Goal: Task Accomplishment & Management: Use online tool/utility

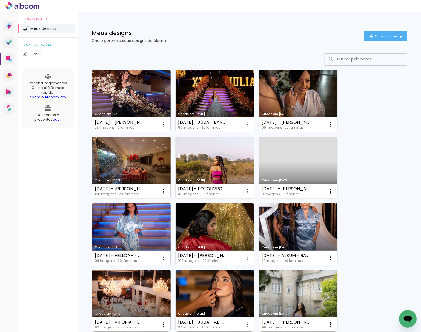
click at [129, 102] on link "Criado em [DATE]" at bounding box center [131, 101] width 79 height 62
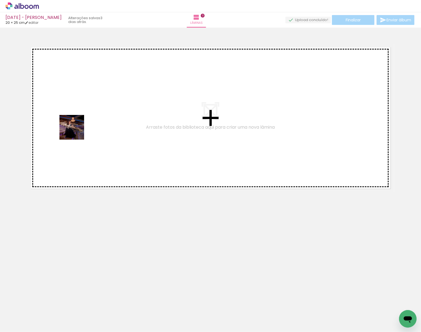
drag, startPoint x: 83, startPoint y: 205, endPoint x: 73, endPoint y: 111, distance: 95.2
click at [68, 102] on quentale-workspace at bounding box center [210, 166] width 421 height 332
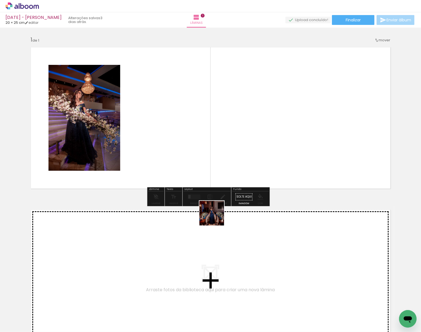
drag, startPoint x: 95, startPoint y: 319, endPoint x: 319, endPoint y: 131, distance: 292.7
click at [319, 131] on quentale-workspace at bounding box center [210, 166] width 421 height 332
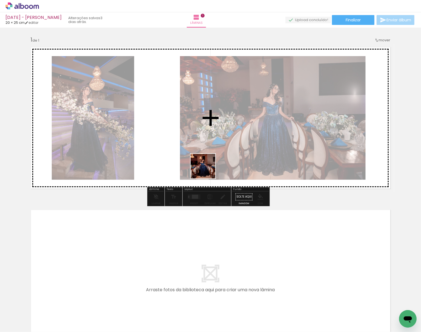
drag, startPoint x: 123, startPoint y: 314, endPoint x: 239, endPoint y: 90, distance: 252.8
click at [245, 90] on quentale-workspace at bounding box center [210, 166] width 421 height 332
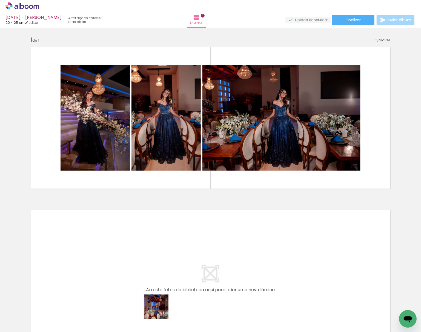
drag, startPoint x: 151, startPoint y: 317, endPoint x: 305, endPoint y: 121, distance: 249.4
click at [316, 110] on quentale-workspace at bounding box center [210, 166] width 421 height 332
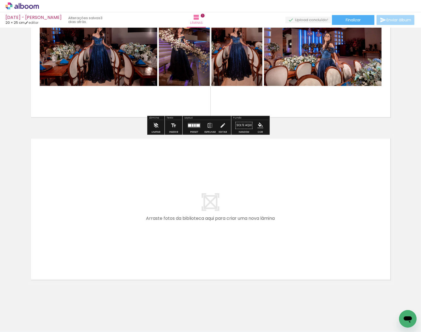
scroll to position [73, 0]
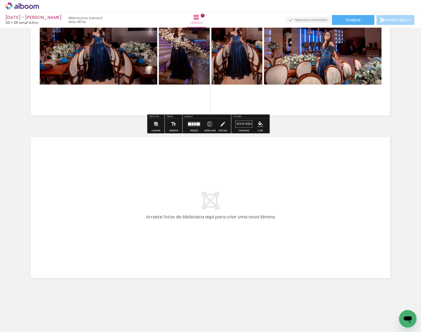
drag, startPoint x: 180, startPoint y: 315, endPoint x: 124, endPoint y: 202, distance: 126.1
click at [124, 202] on quentale-workspace at bounding box center [210, 166] width 421 height 332
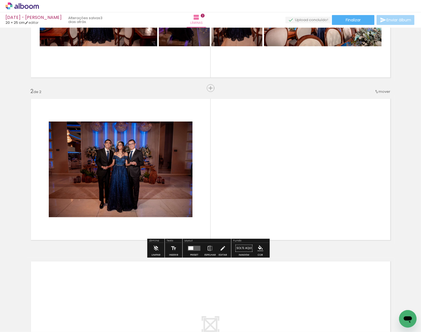
scroll to position [118, 0]
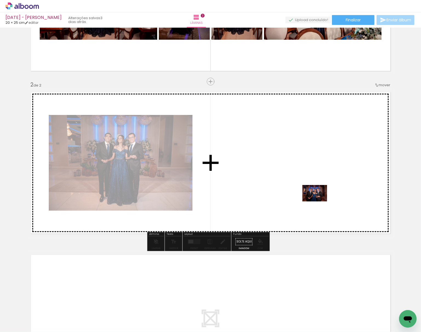
drag, startPoint x: 214, startPoint y: 312, endPoint x: 320, endPoint y: 193, distance: 159.5
click at [320, 193] on quentale-workspace at bounding box center [210, 166] width 421 height 332
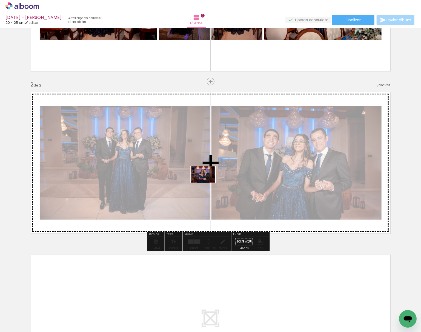
drag, startPoint x: 240, startPoint y: 321, endPoint x: 261, endPoint y: 220, distance: 102.5
click at [207, 180] on quentale-workspace at bounding box center [210, 166] width 421 height 332
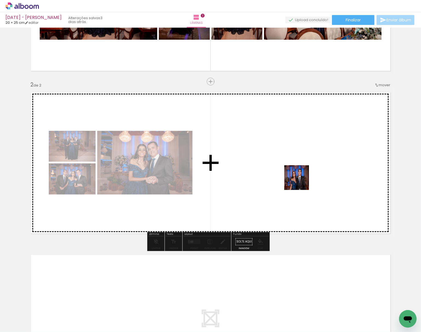
drag, startPoint x: 278, startPoint y: 304, endPoint x: 272, endPoint y: 183, distance: 121.1
click at [300, 151] on quentale-workspace at bounding box center [210, 166] width 421 height 332
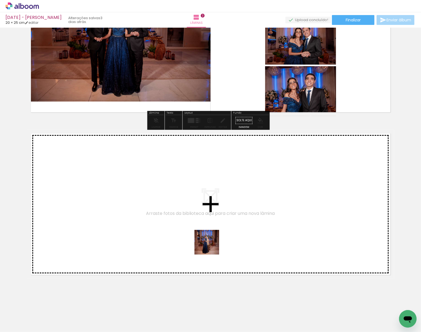
drag, startPoint x: 301, startPoint y: 309, endPoint x: 56, endPoint y: 323, distance: 245.6
click at [172, 224] on quentale-workspace at bounding box center [210, 166] width 421 height 332
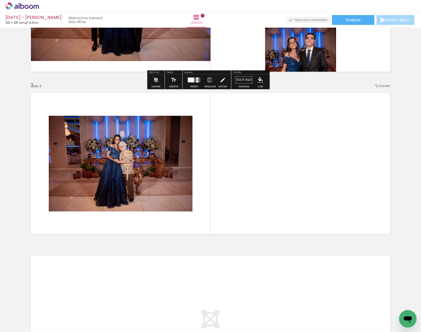
scroll to position [280, 0]
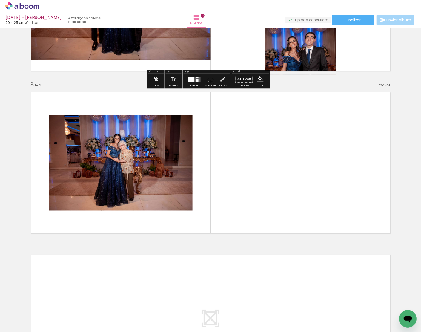
click at [19, 315] on input "Todas as fotos" at bounding box center [15, 315] width 21 height 5
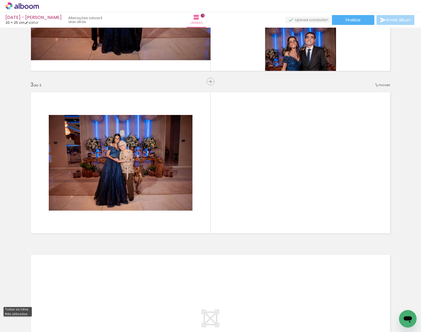
click at [0, 0] on slot "Não utilizadas" at bounding box center [0, 0] width 0 height 0
type input "Não utilizadas"
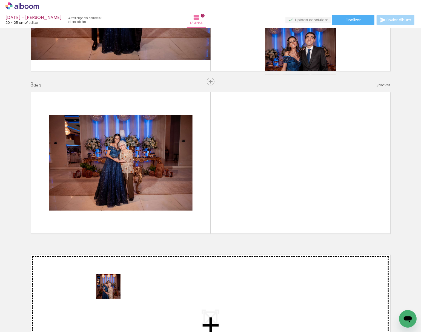
drag, startPoint x: 75, startPoint y: 310, endPoint x: 220, endPoint y: 249, distance: 157.5
click at [300, 171] on quentale-workspace at bounding box center [210, 166] width 421 height 332
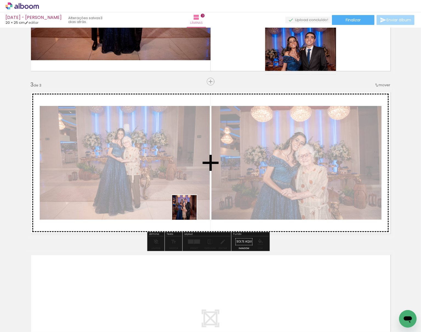
drag, startPoint x: 64, startPoint y: 311, endPoint x: 238, endPoint y: 162, distance: 228.6
click at [246, 150] on quentale-workspace at bounding box center [210, 166] width 421 height 332
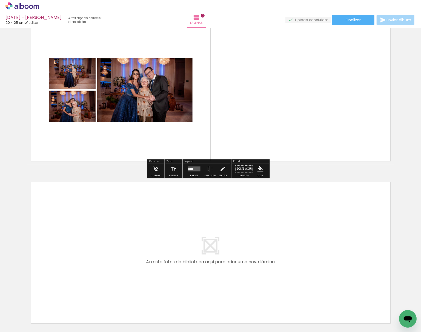
drag, startPoint x: 68, startPoint y: 309, endPoint x: 105, endPoint y: 253, distance: 67.5
click at [105, 253] on quentale-workspace at bounding box center [210, 166] width 421 height 332
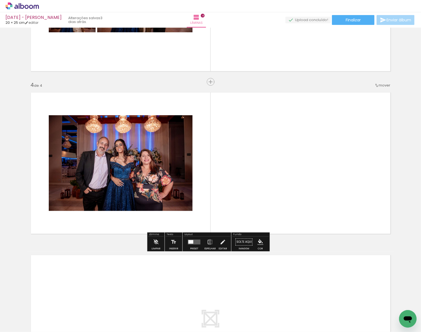
scroll to position [443, 0]
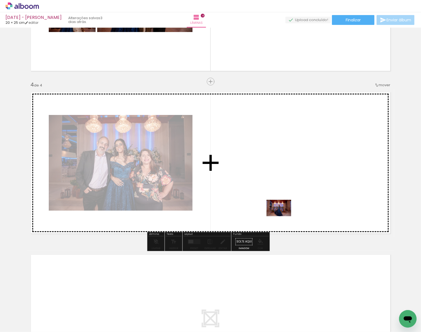
drag, startPoint x: 183, startPoint y: 263, endPoint x: 309, endPoint y: 175, distance: 153.4
click at [309, 175] on quentale-workspace at bounding box center [210, 166] width 421 height 332
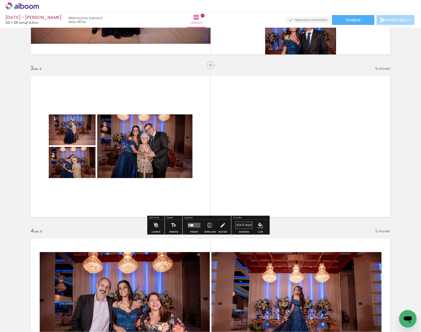
scroll to position [297, 0]
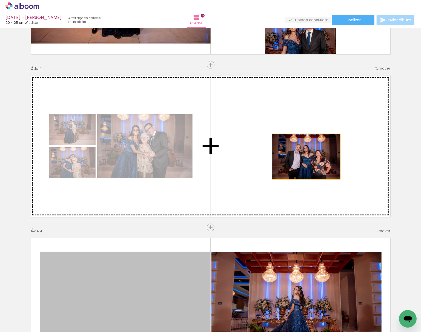
drag, startPoint x: 148, startPoint y: 278, endPoint x: 302, endPoint y: 148, distance: 201.0
click at [308, 151] on div "Inserir lâmina 1 de 4 Inserir lâmina 2 de 4 Inserir lâmina 3 de 4 Inserir lâmin…" at bounding box center [210, 139] width 421 height 813
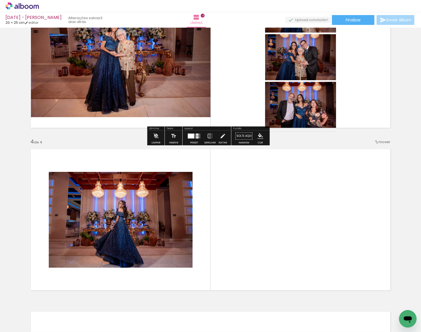
scroll to position [438, 0]
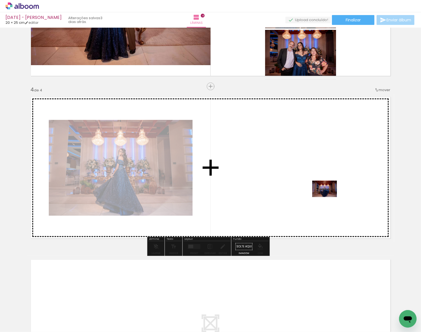
drag, startPoint x: 63, startPoint y: 318, endPoint x: 330, endPoint y: 194, distance: 294.2
click at [330, 194] on quentale-workspace at bounding box center [210, 166] width 421 height 332
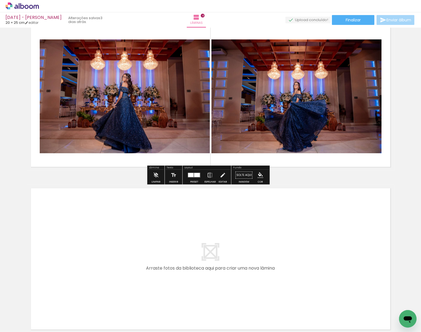
scroll to position [511, 0]
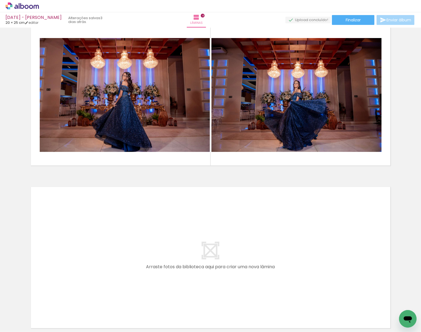
drag, startPoint x: 89, startPoint y: 322, endPoint x: 117, endPoint y: 253, distance: 75.0
click at [117, 253] on quentale-workspace at bounding box center [210, 166] width 421 height 332
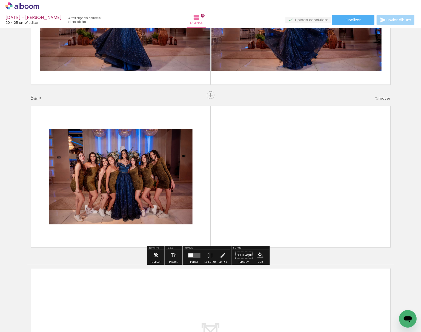
scroll to position [605, 0]
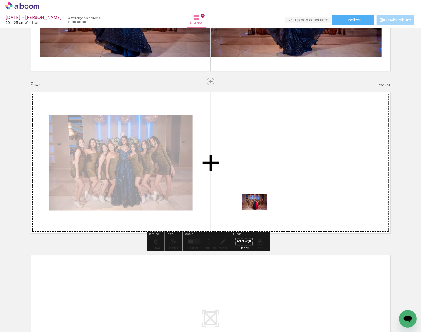
drag, startPoint x: 100, startPoint y: 310, endPoint x: 291, endPoint y: 177, distance: 232.7
click at [291, 177] on quentale-workspace at bounding box center [210, 166] width 421 height 332
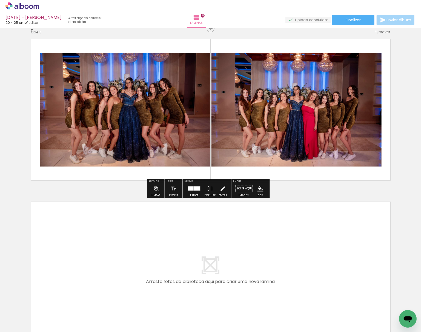
scroll to position [678, 0]
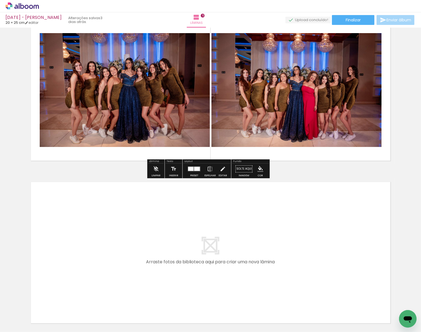
drag, startPoint x: 89, startPoint y: 315, endPoint x: 96, endPoint y: 238, distance: 77.0
click at [96, 238] on quentale-workspace at bounding box center [210, 166] width 421 height 332
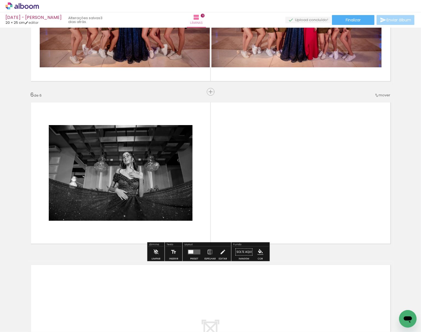
scroll to position [768, 0]
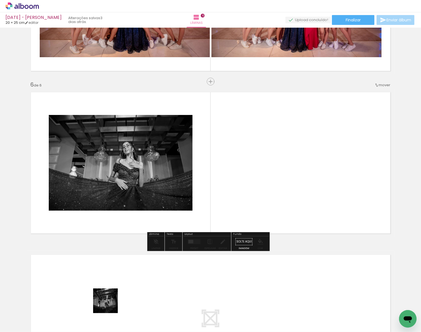
drag, startPoint x: 109, startPoint y: 305, endPoint x: 304, endPoint y: 181, distance: 230.8
click at [304, 181] on quentale-workspace at bounding box center [210, 166] width 421 height 332
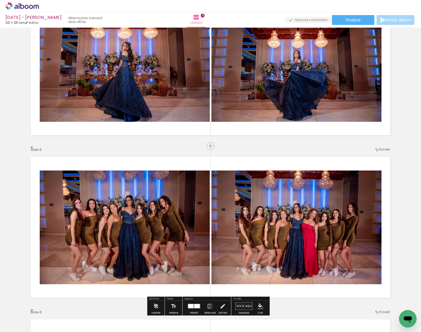
scroll to position [513, 0]
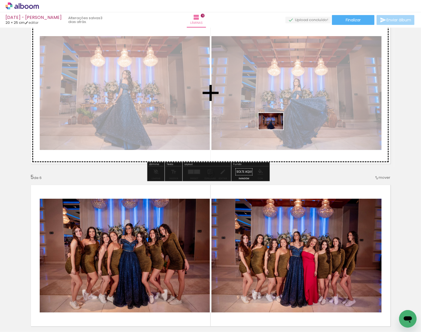
drag, startPoint x: 55, startPoint y: 317, endPoint x: 284, endPoint y: 110, distance: 308.6
click at [286, 110] on quentale-workspace at bounding box center [210, 166] width 421 height 332
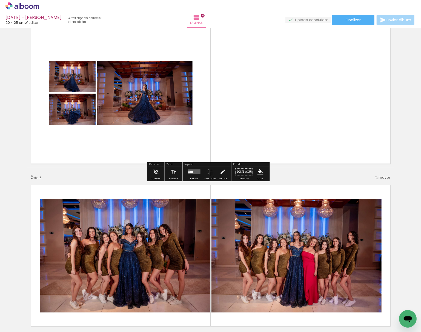
click at [194, 175] on div at bounding box center [194, 171] width 15 height 11
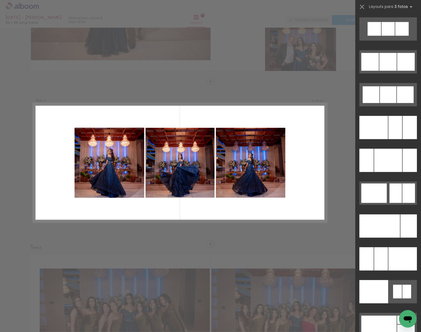
scroll to position [3284, 0]
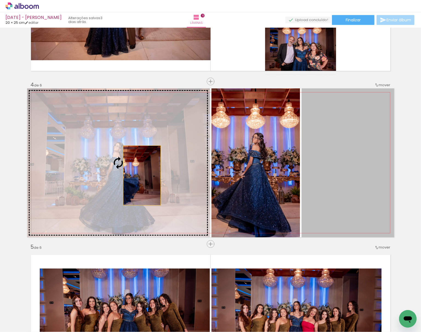
drag, startPoint x: 346, startPoint y: 180, endPoint x: 115, endPoint y: 169, distance: 230.7
click at [0, 0] on slot at bounding box center [0, 0] width 0 height 0
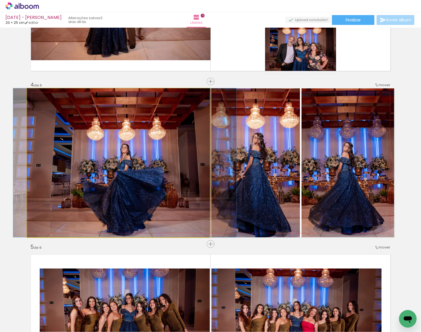
drag, startPoint x: 151, startPoint y: 168, endPoint x: 157, endPoint y: 183, distance: 16.1
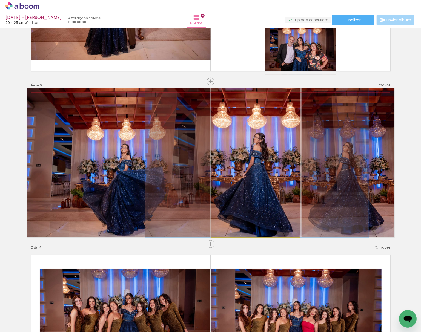
drag, startPoint x: 273, startPoint y: 201, endPoint x: 274, endPoint y: 206, distance: 4.6
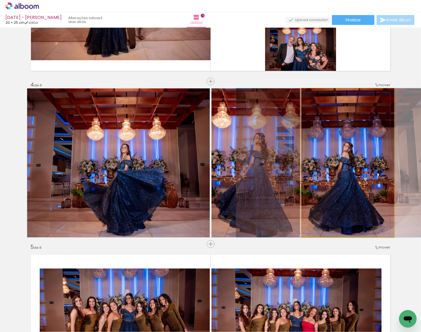
drag, startPoint x: 348, startPoint y: 213, endPoint x: 348, endPoint y: 218, distance: 4.9
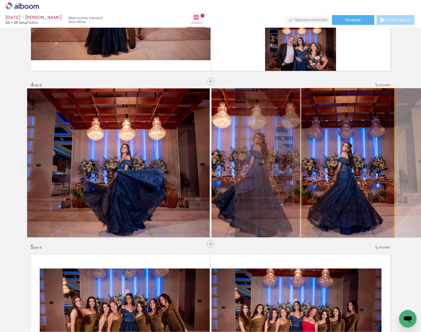
drag, startPoint x: 348, startPoint y: 218, endPoint x: 347, endPoint y: 222, distance: 4.5
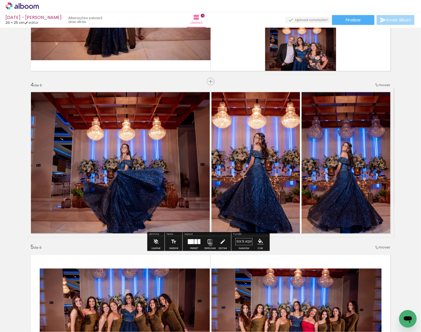
click at [209, 244] on iron-icon at bounding box center [210, 241] width 6 height 11
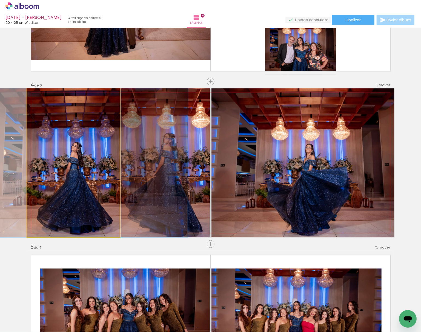
drag, startPoint x: 68, startPoint y: 194, endPoint x: 70, endPoint y: 198, distance: 4.2
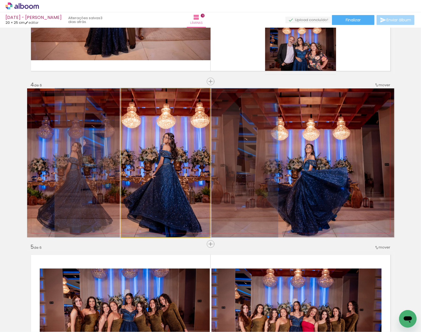
drag, startPoint x: 158, startPoint y: 196, endPoint x: 158, endPoint y: 203, distance: 6.0
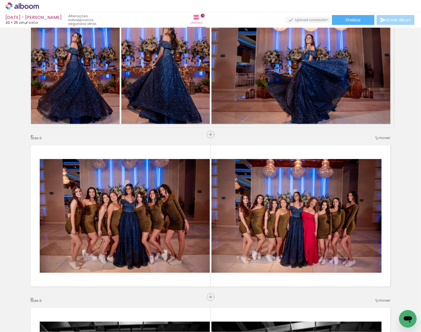
scroll to position [589, 0]
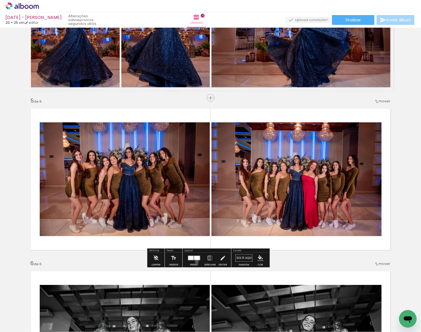
drag, startPoint x: 195, startPoint y: 262, endPoint x: 200, endPoint y: 258, distance: 6.6
click at [195, 262] on div at bounding box center [194, 258] width 15 height 11
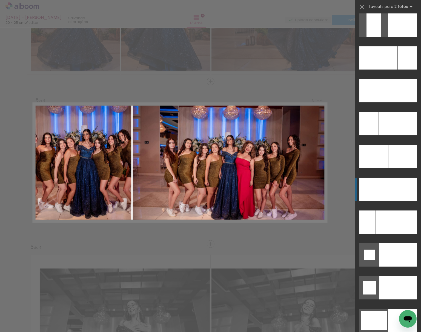
scroll to position [2372, 0]
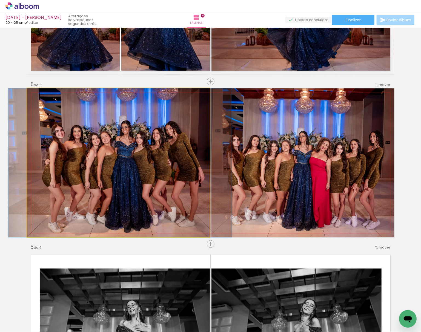
drag, startPoint x: 124, startPoint y: 181, endPoint x: 126, endPoint y: 193, distance: 11.9
drag, startPoint x: 126, startPoint y: 191, endPoint x: 126, endPoint y: 194, distance: 2.8
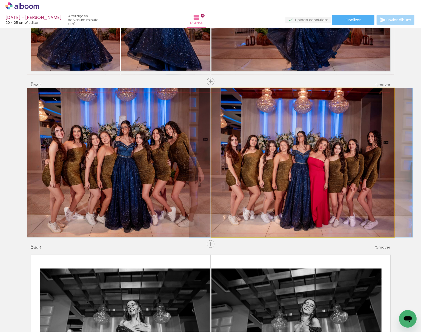
drag, startPoint x: 312, startPoint y: 203, endPoint x: 310, endPoint y: 211, distance: 7.9
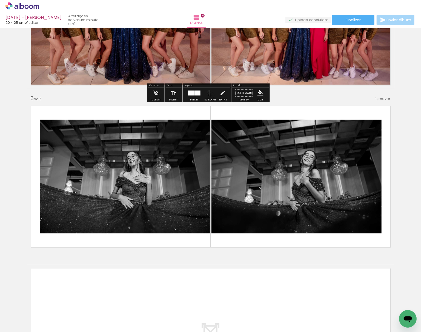
scroll to position [788, 0]
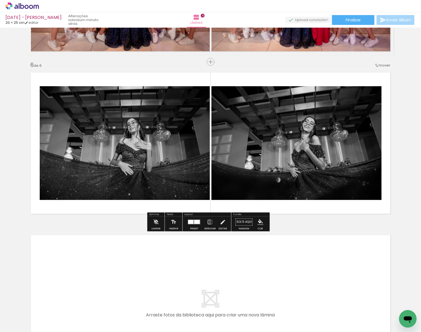
click at [190, 223] on div at bounding box center [190, 222] width 5 height 4
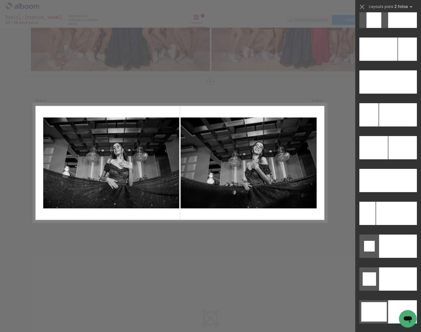
scroll to position [2365, 0]
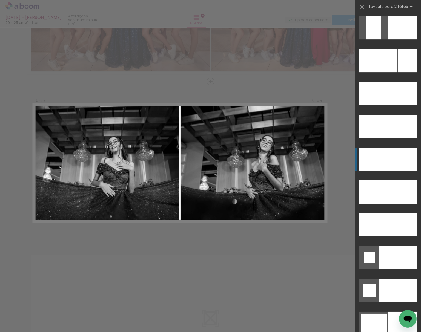
click at [375, 72] on div at bounding box center [378, 60] width 38 height 23
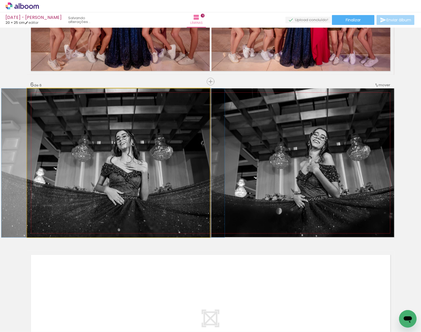
drag, startPoint x: 157, startPoint y: 217, endPoint x: 151, endPoint y: 218, distance: 5.5
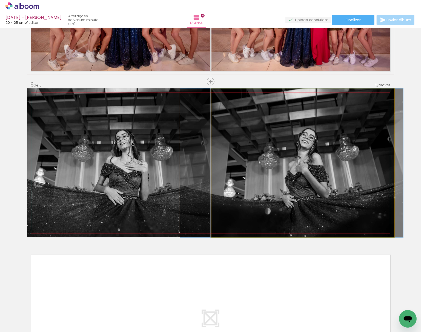
drag, startPoint x: 272, startPoint y: 213, endPoint x: 279, endPoint y: 218, distance: 8.8
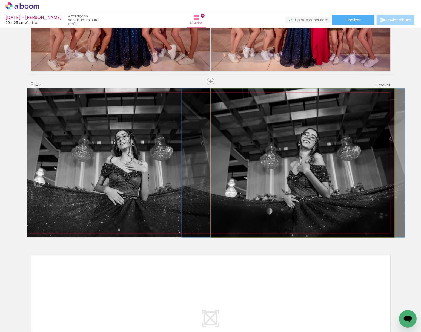
drag, startPoint x: 287, startPoint y: 205, endPoint x: 287, endPoint y: 212, distance: 6.6
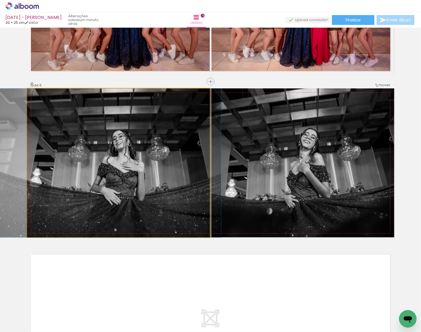
drag, startPoint x: 127, startPoint y: 213, endPoint x: 124, endPoint y: 216, distance: 4.2
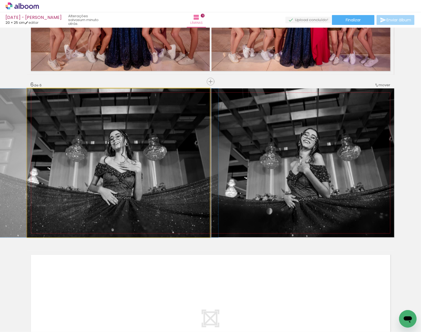
drag, startPoint x: 115, startPoint y: 218, endPoint x: 118, endPoint y: 223, distance: 5.4
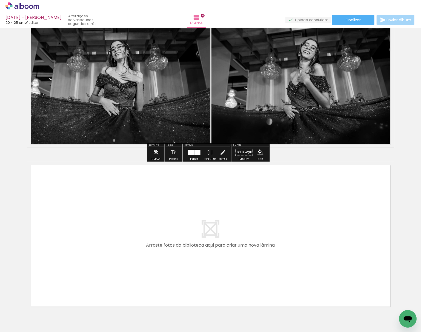
scroll to position [877, 0]
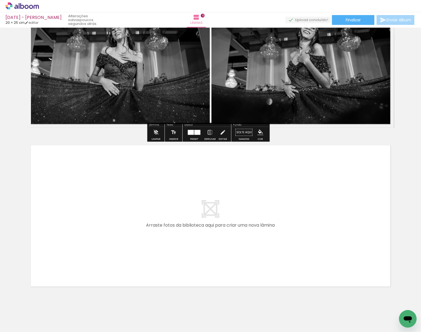
drag, startPoint x: 63, startPoint y: 307, endPoint x: 95, endPoint y: 228, distance: 84.8
click at [95, 228] on quentale-workspace at bounding box center [210, 166] width 421 height 332
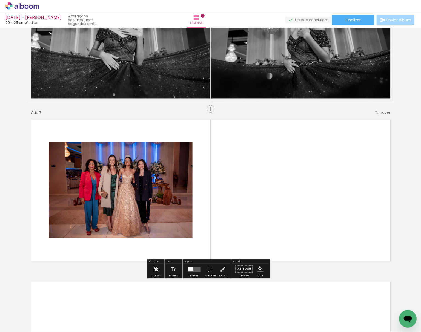
scroll to position [930, 0]
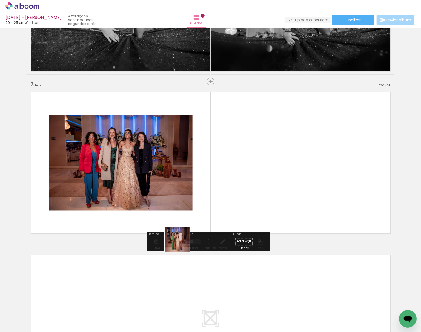
drag, startPoint x: 60, startPoint y: 312, endPoint x: 213, endPoint y: 212, distance: 183.4
click at [213, 212] on quentale-workspace at bounding box center [210, 166] width 421 height 332
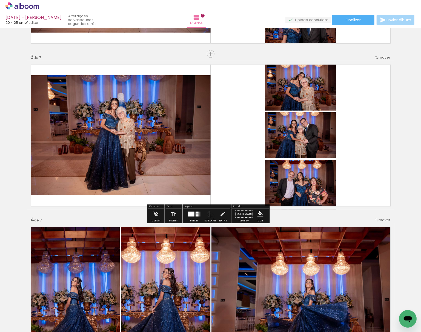
scroll to position [310, 0]
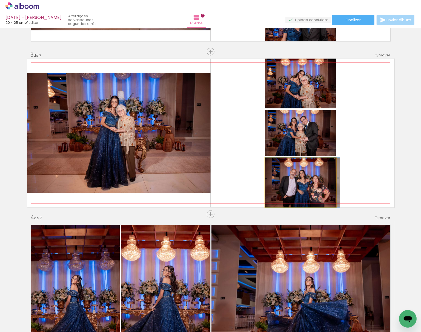
drag, startPoint x: 308, startPoint y: 177, endPoint x: 311, endPoint y: 168, distance: 9.8
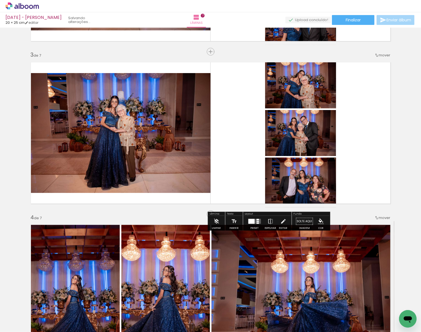
click at [362, 172] on quentale-layouter at bounding box center [210, 133] width 367 height 149
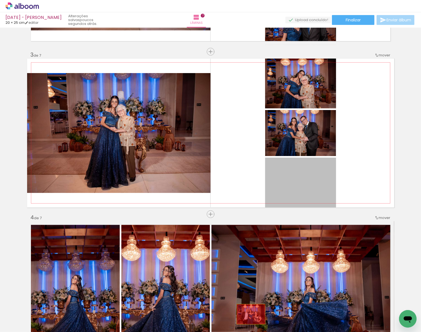
drag, startPoint x: 297, startPoint y: 178, endPoint x: 242, endPoint y: 288, distance: 122.8
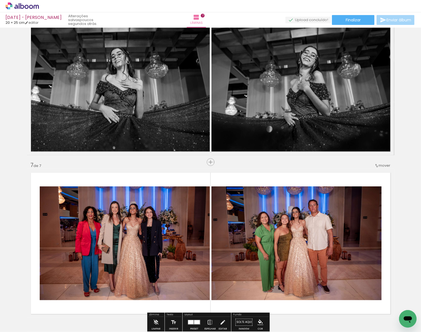
scroll to position [857, 0]
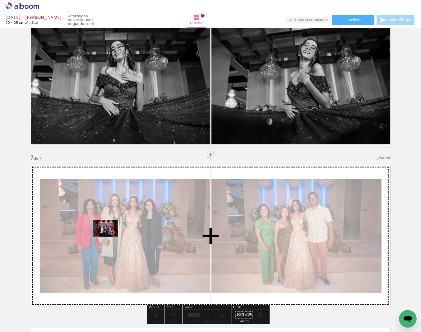
drag, startPoint x: 57, startPoint y: 317, endPoint x: 94, endPoint y: 264, distance: 65.1
click at [111, 235] on quentale-workspace at bounding box center [210, 166] width 421 height 332
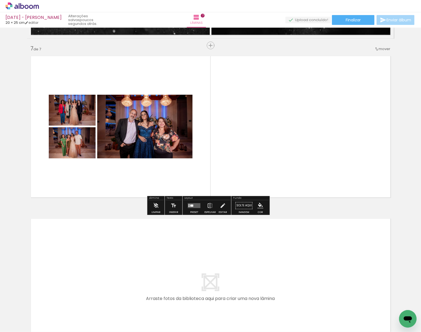
scroll to position [967, 0]
drag, startPoint x: 60, startPoint y: 321, endPoint x: 69, endPoint y: 302, distance: 21.5
click at [80, 276] on quentale-workspace at bounding box center [210, 166] width 421 height 332
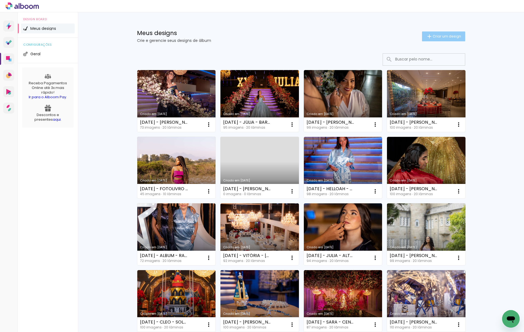
click at [448, 35] on span "Criar um design" at bounding box center [447, 36] width 28 height 4
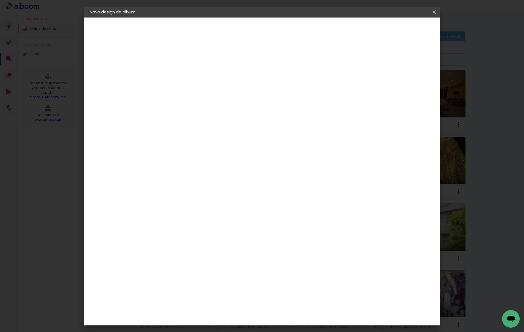
click at [179, 78] on div at bounding box center [179, 78] width 0 height 1
click at [179, 74] on input at bounding box center [179, 73] width 0 height 8
type input "[DATE] - BRUNA - BARRA OLIMPICA"
type paper-input "[DATE] - BRUNA - BARRA OLIMPICA"
click at [0, 0] on slot "Avançar" at bounding box center [0, 0] width 0 height 0
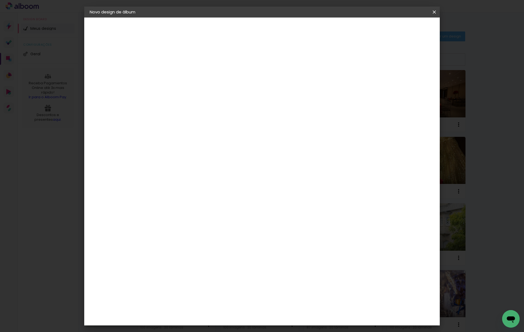
click at [282, 83] on paper-item "Tamanho Livre" at bounding box center [255, 83] width 53 height 12
drag, startPoint x: 413, startPoint y: 27, endPoint x: 406, endPoint y: 40, distance: 14.1
click at [0, 0] on slot "Avançar" at bounding box center [0, 0] width 0 height 0
click at [166, 152] on input "30" at bounding box center [162, 155] width 14 height 8
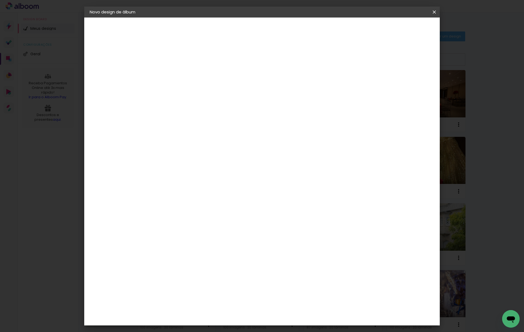
type input "25,4"
type paper-input "25,4"
click at [294, 210] on input "60" at bounding box center [292, 211] width 14 height 8
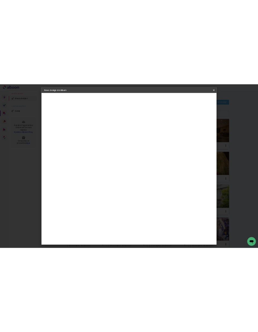
scroll to position [42, 0]
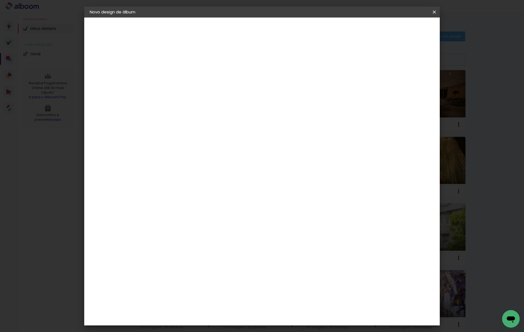
type input "50"
type paper-input "50"
click at [399, 28] on span "Iniciar design" at bounding box center [386, 29] width 25 height 4
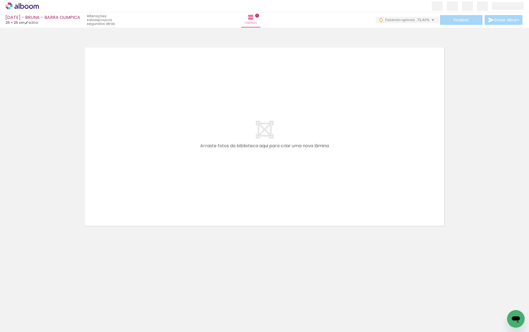
click at [481, 52] on div at bounding box center [264, 130] width 529 height 200
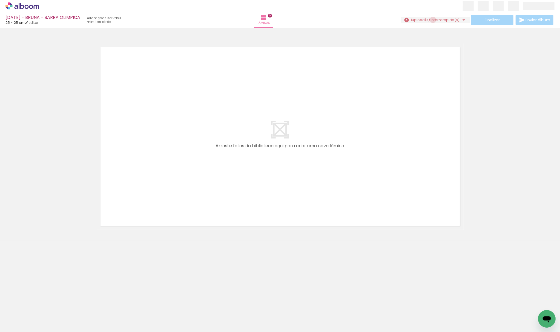
click at [430, 20] on span "upload(s) interrompido(s)!" at bounding box center [436, 19] width 49 height 5
click at [431, 19] on span "upload(s) interrompido(s)!" at bounding box center [436, 19] width 49 height 5
click at [43, 263] on neon-animatable "Confirmar Cancelar" at bounding box center [280, 155] width 560 height 255
click at [350, 304] on iron-icon at bounding box center [349, 303] width 6 height 6
drag, startPoint x: 65, startPoint y: 319, endPoint x: 158, endPoint y: 149, distance: 193.5
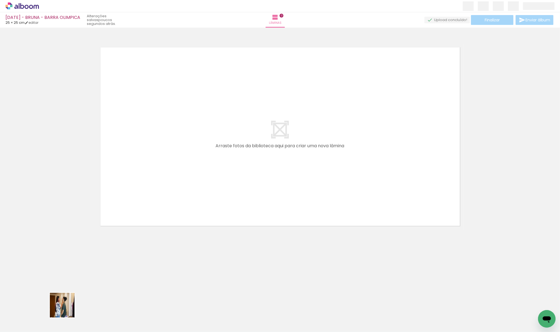
click at [164, 151] on quentale-workspace at bounding box center [280, 166] width 560 height 332
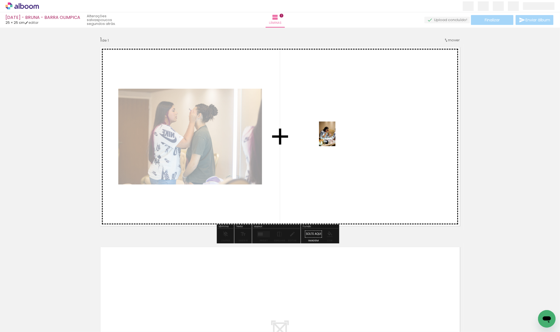
drag, startPoint x: 220, startPoint y: 240, endPoint x: 283, endPoint y: 189, distance: 81.1
click at [336, 136] on quentale-workspace at bounding box center [280, 166] width 560 height 332
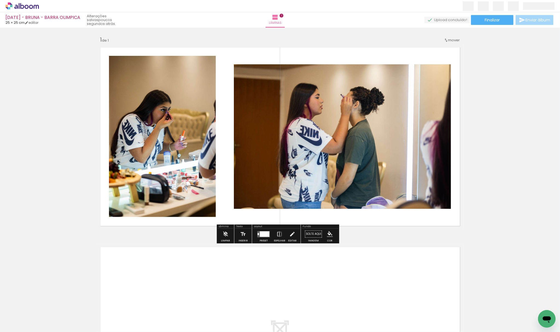
click at [15, 316] on input "Todas as fotos" at bounding box center [15, 315] width 21 height 5
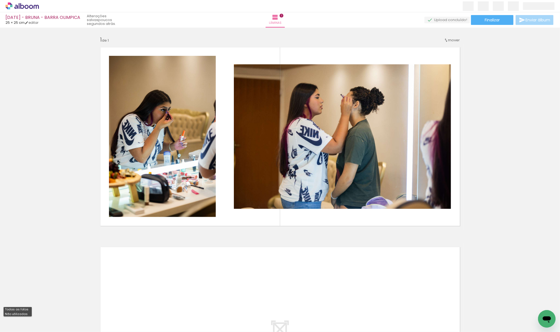
click at [0, 0] on slot "Não utilizadas" at bounding box center [0, 0] width 0 height 0
type input "Não utilizadas"
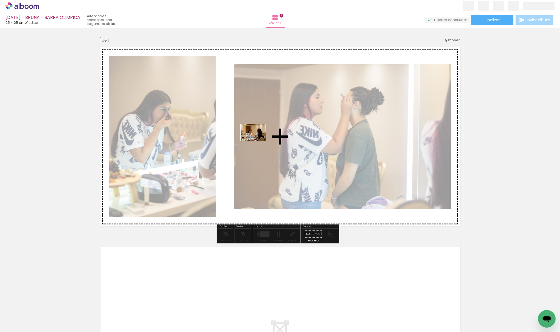
drag, startPoint x: 65, startPoint y: 318, endPoint x: 233, endPoint y: 136, distance: 247.9
click at [259, 138] on quentale-workspace at bounding box center [280, 166] width 560 height 332
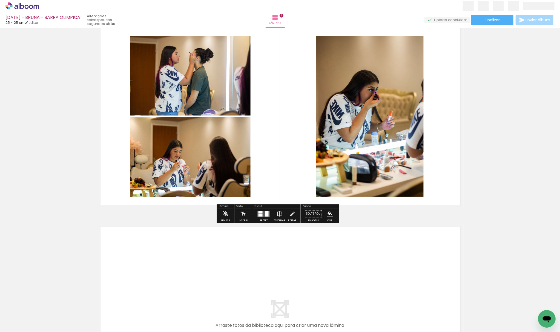
scroll to position [36, 0]
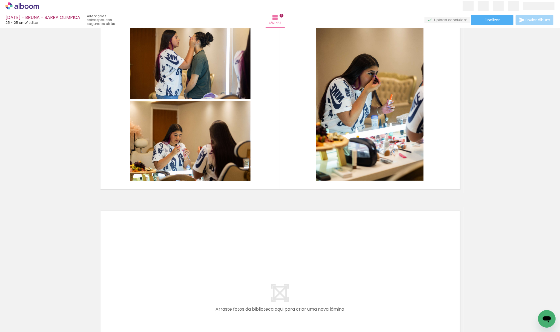
drag, startPoint x: 62, startPoint y: 317, endPoint x: 210, endPoint y: 254, distance: 161.2
click at [210, 254] on quentale-workspace at bounding box center [280, 166] width 560 height 332
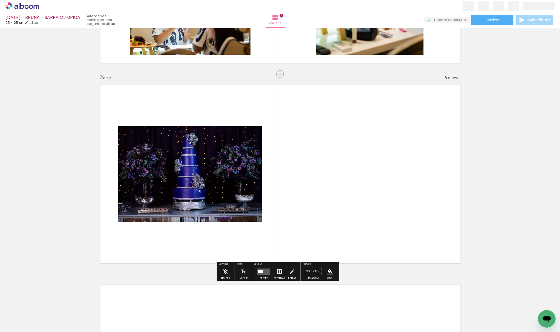
scroll to position [174, 0]
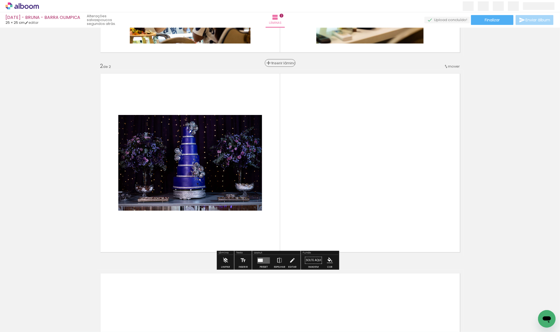
click at [275, 63] on span "Inserir lâmina" at bounding box center [282, 63] width 21 height 4
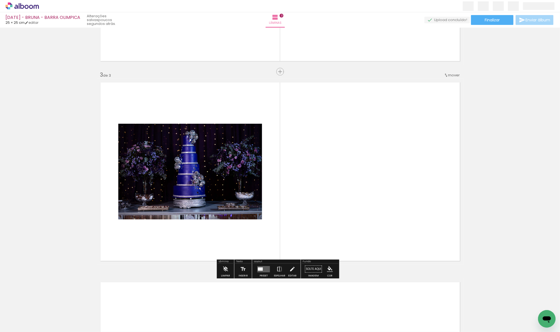
scroll to position [365, 0]
click at [450, 76] on span "mover" at bounding box center [454, 74] width 12 height 5
click at [426, 75] on span "antes da" at bounding box center [429, 74] width 16 height 9
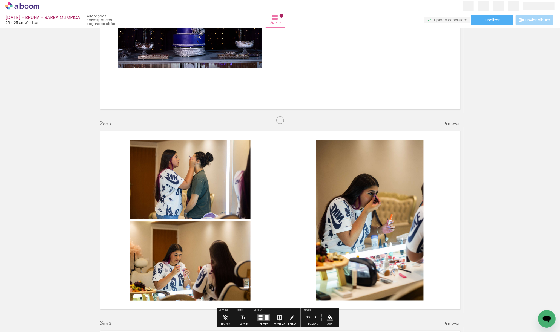
scroll to position [0, 0]
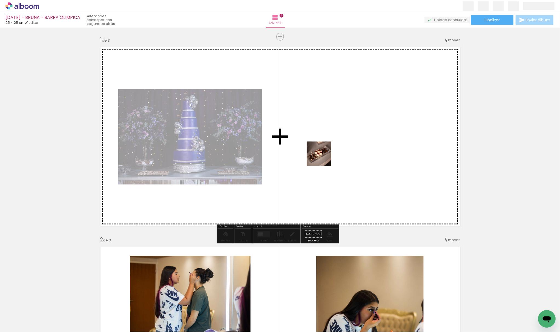
drag, startPoint x: 63, startPoint y: 308, endPoint x: 253, endPoint y: 183, distance: 227.9
click at [336, 149] on quentale-workspace at bounding box center [280, 166] width 560 height 332
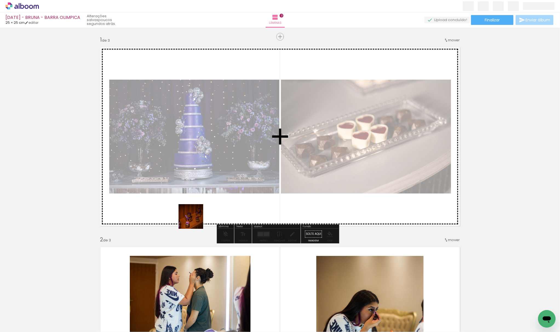
drag, startPoint x: 93, startPoint y: 286, endPoint x: 255, endPoint y: 170, distance: 198.9
click at [253, 169] on quentale-workspace at bounding box center [280, 166] width 560 height 332
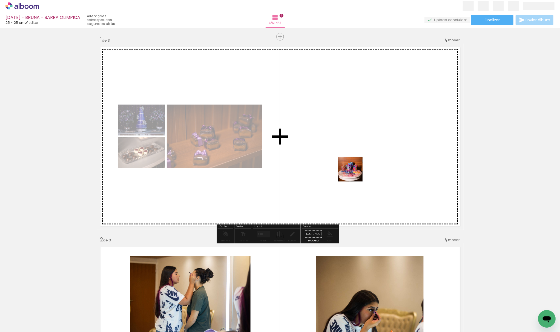
drag, startPoint x: 233, startPoint y: 298, endPoint x: 354, endPoint y: 151, distance: 189.8
click at [375, 144] on quentale-workspace at bounding box center [280, 166] width 560 height 332
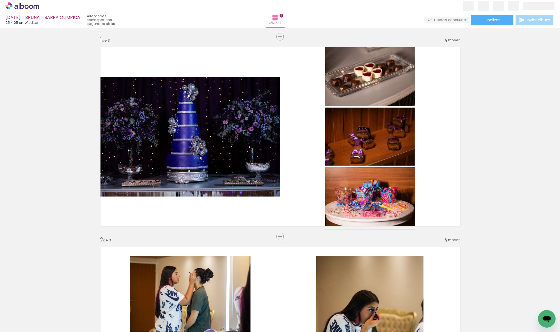
scroll to position [0, 232]
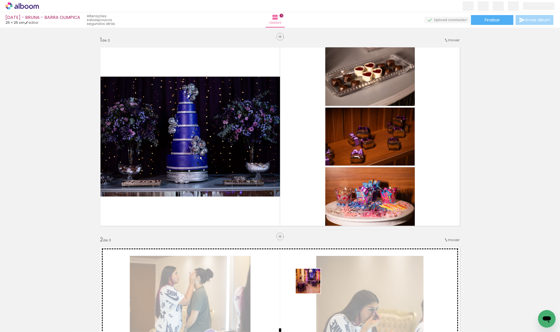
drag, startPoint x: 319, startPoint y: 316, endPoint x: 355, endPoint y: 264, distance: 62.5
click at [275, 139] on quentale-workspace at bounding box center [280, 166] width 560 height 332
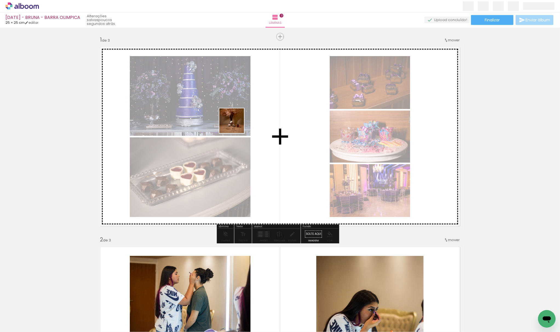
drag, startPoint x: 274, startPoint y: 185, endPoint x: 298, endPoint y: 210, distance: 34.7
click at [233, 120] on quentale-workspace at bounding box center [280, 166] width 560 height 332
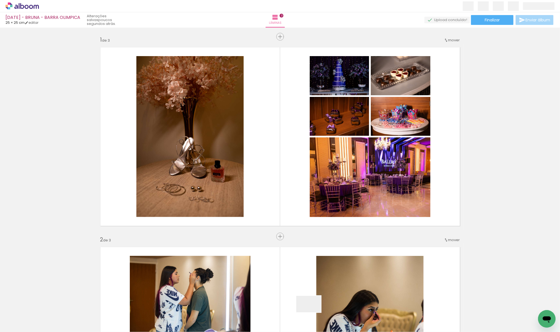
drag, startPoint x: 313, startPoint y: 312, endPoint x: 370, endPoint y: 265, distance: 74.5
click at [300, 97] on quentale-workspace at bounding box center [280, 166] width 560 height 332
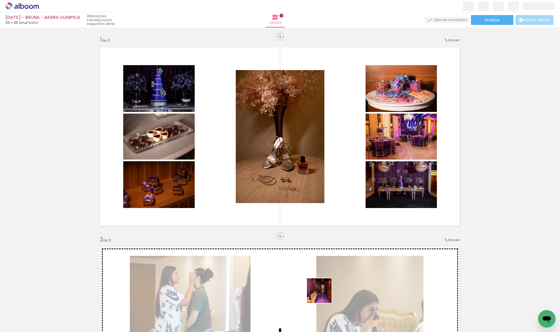
drag, startPoint x: 323, startPoint y: 295, endPoint x: 309, endPoint y: 135, distance: 160.5
click at [331, 121] on quentale-workspace at bounding box center [280, 166] width 560 height 332
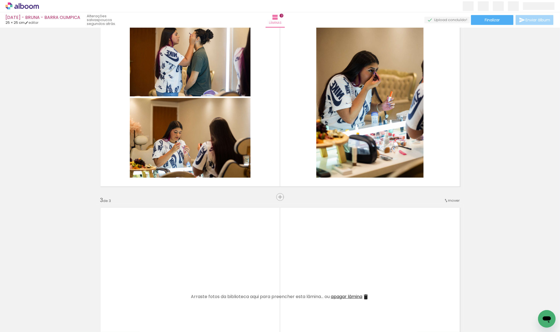
scroll to position [219, 0]
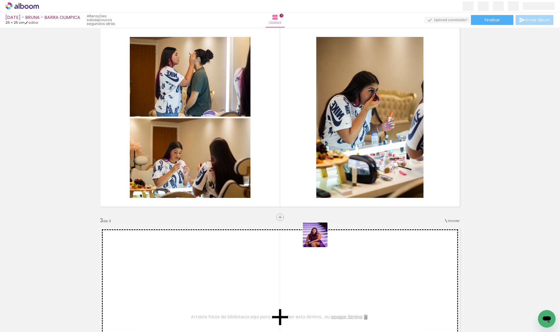
drag, startPoint x: 308, startPoint y: 251, endPoint x: 406, endPoint y: 144, distance: 145.5
click at [413, 139] on quentale-workspace at bounding box center [280, 166] width 560 height 332
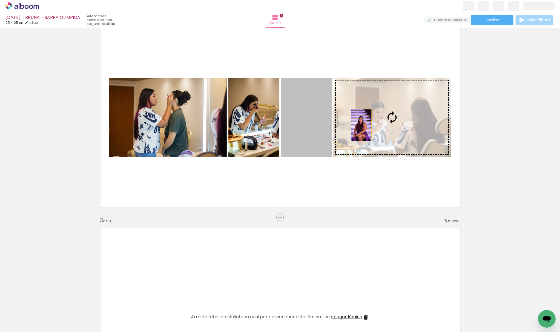
drag, startPoint x: 333, startPoint y: 125, endPoint x: 378, endPoint y: 124, distance: 44.6
click at [0, 0] on slot at bounding box center [0, 0] width 0 height 0
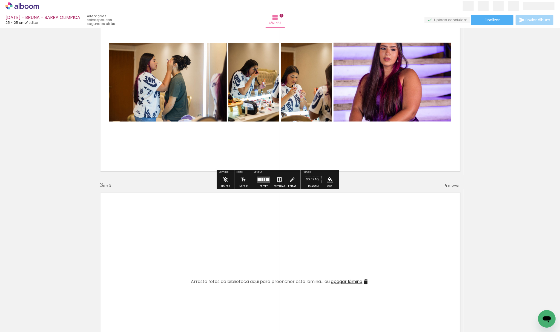
scroll to position [255, 0]
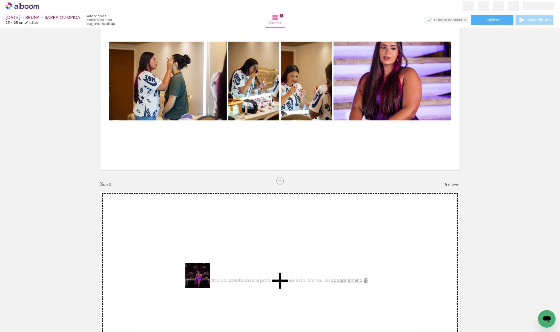
drag, startPoint x: 204, startPoint y: 290, endPoint x: 241, endPoint y: 279, distance: 38.8
click at [183, 215] on quentale-workspace at bounding box center [280, 166] width 560 height 332
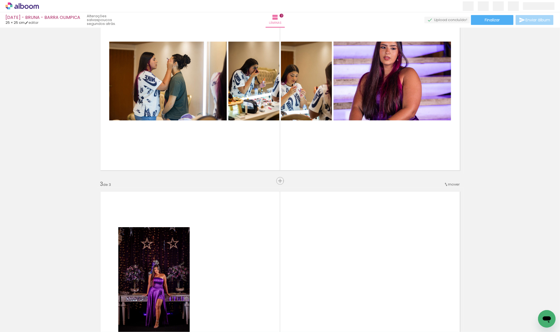
drag, startPoint x: 214, startPoint y: 314, endPoint x: 245, endPoint y: 235, distance: 85.5
click at [245, 235] on quentale-workspace at bounding box center [280, 166] width 560 height 332
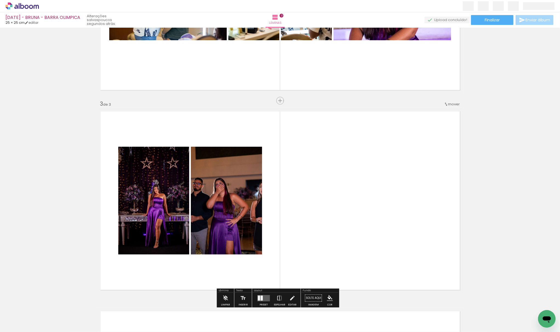
scroll to position [365, 0]
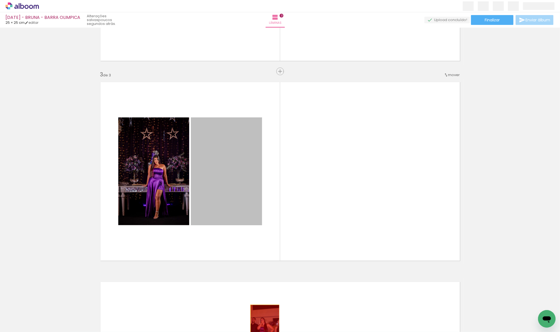
drag, startPoint x: 230, startPoint y: 180, endPoint x: 246, endPoint y: 331, distance: 152.2
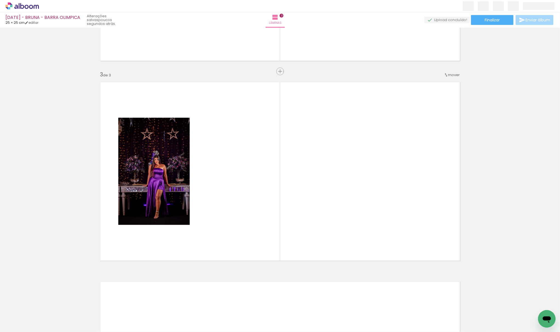
scroll to position [0, 204]
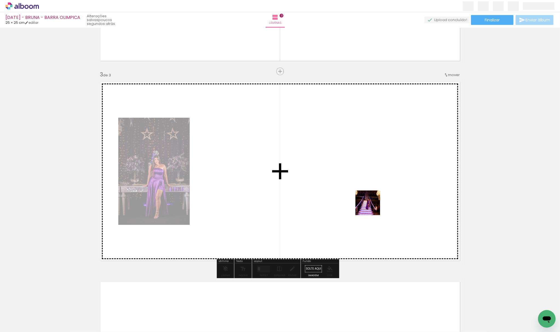
drag, startPoint x: 286, startPoint y: 317, endPoint x: 396, endPoint y: 167, distance: 186.3
click at [396, 167] on quentale-workspace at bounding box center [280, 166] width 560 height 332
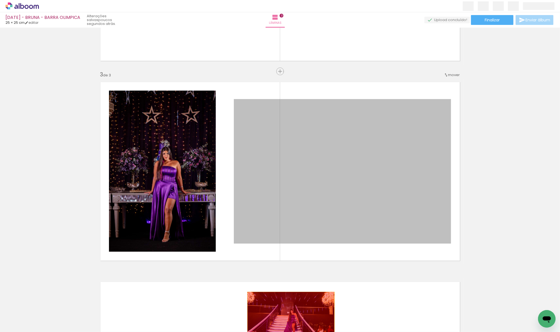
drag, startPoint x: 359, startPoint y: 167, endPoint x: 309, endPoint y: 314, distance: 156.0
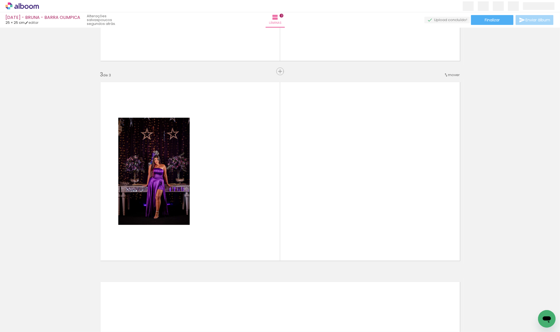
scroll to position [0, 403]
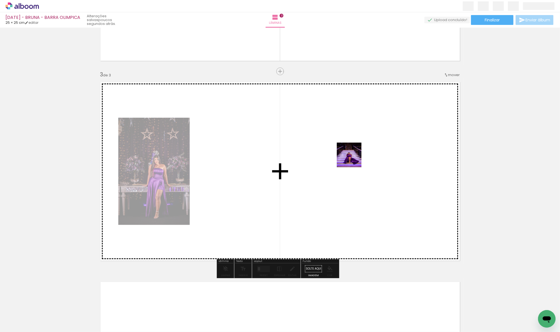
drag, startPoint x: 331, startPoint y: 319, endPoint x: 356, endPoint y: 189, distance: 132.9
click at [356, 144] on quentale-workspace at bounding box center [280, 166] width 560 height 332
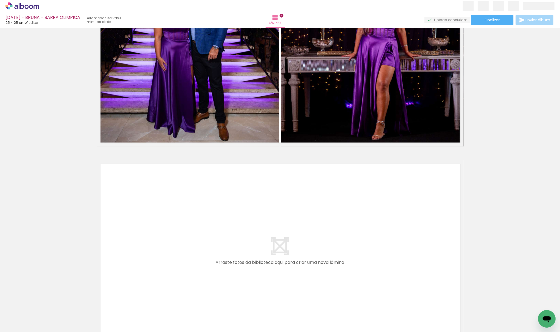
scroll to position [0, 433]
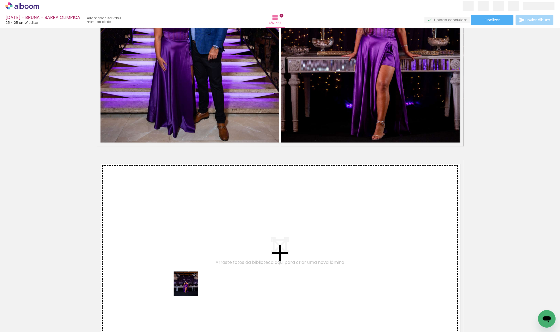
drag, startPoint x: 204, startPoint y: 318, endPoint x: 170, endPoint y: 257, distance: 69.2
click at [170, 257] on quentale-workspace at bounding box center [280, 166] width 560 height 332
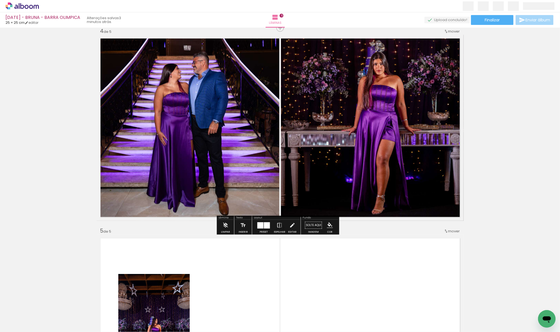
scroll to position [663, 0]
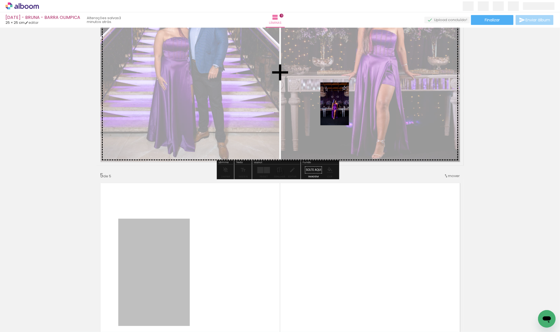
drag, startPoint x: 173, startPoint y: 230, endPoint x: 329, endPoint y: 98, distance: 204.4
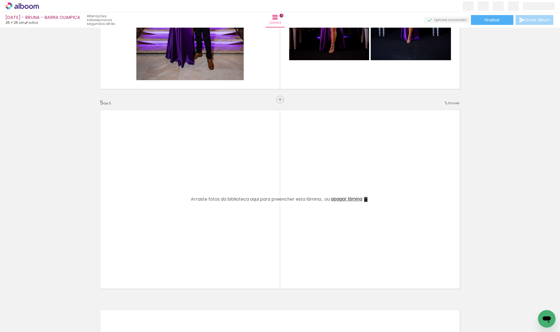
scroll to position [0, 267]
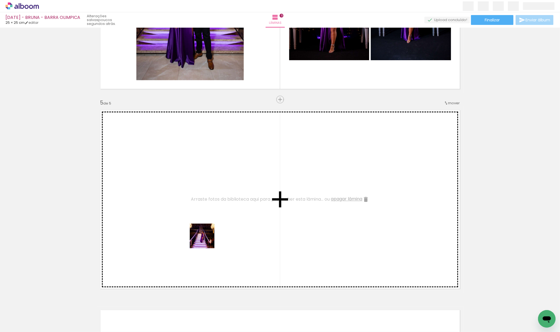
drag, startPoint x: 210, startPoint y: 315, endPoint x: 198, endPoint y: 210, distance: 105.3
click at [198, 210] on quentale-workspace at bounding box center [280, 166] width 560 height 332
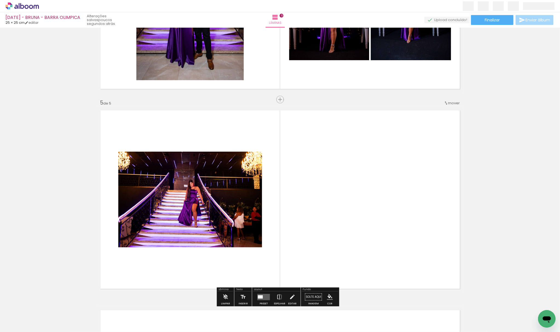
drag, startPoint x: 288, startPoint y: 319, endPoint x: 385, endPoint y: 205, distance: 149.7
click at [385, 205] on quentale-workspace at bounding box center [280, 166] width 560 height 332
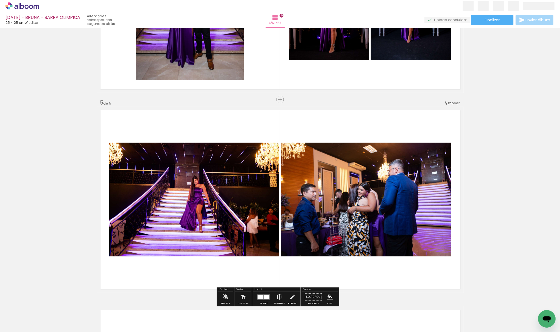
scroll to position [0, 0]
drag, startPoint x: 63, startPoint y: 316, endPoint x: 438, endPoint y: 207, distance: 390.6
click at [468, 195] on quentale-workspace at bounding box center [280, 166] width 560 height 332
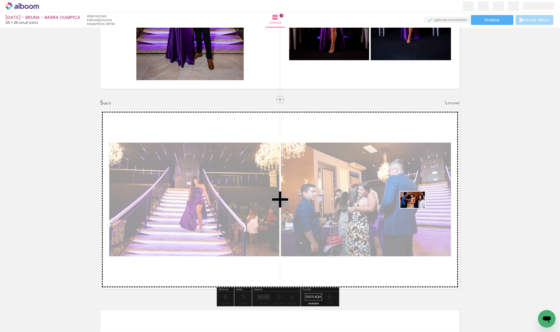
drag, startPoint x: 55, startPoint y: 314, endPoint x: 383, endPoint y: 210, distance: 343.5
click at [418, 205] on quentale-workspace at bounding box center [280, 166] width 560 height 332
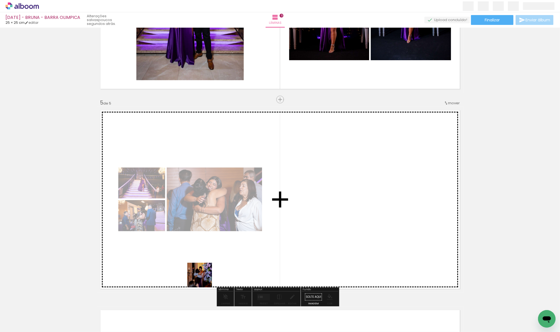
drag, startPoint x: 80, startPoint y: 310, endPoint x: 456, endPoint y: 198, distance: 392.1
click at [473, 193] on quentale-workspace at bounding box center [280, 166] width 560 height 332
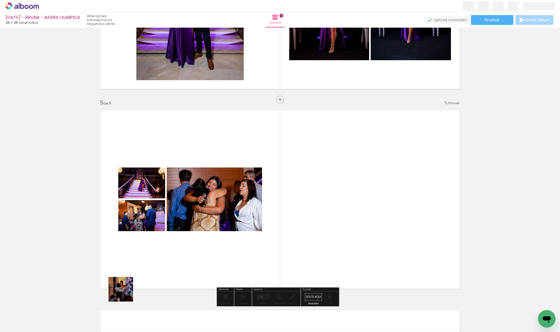
drag, startPoint x: 125, startPoint y: 293, endPoint x: 357, endPoint y: 221, distance: 243.3
click at [377, 218] on quentale-workspace at bounding box center [280, 166] width 560 height 332
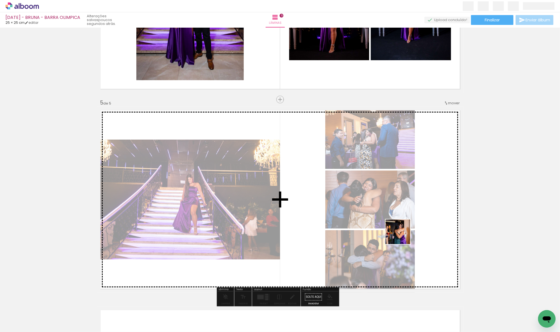
drag, startPoint x: 201, startPoint y: 290, endPoint x: 264, endPoint y: 183, distance: 123.6
click at [413, 226] on quentale-workspace at bounding box center [280, 166] width 560 height 332
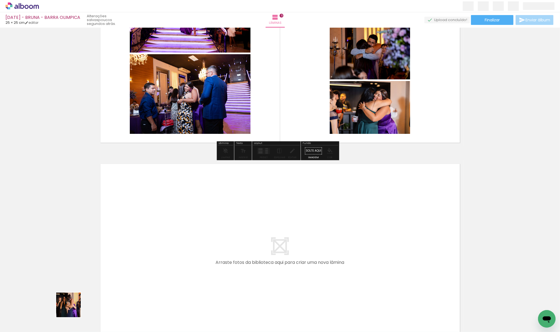
drag, startPoint x: 62, startPoint y: 319, endPoint x: 190, endPoint y: 217, distance: 163.6
click at [190, 217] on quentale-workspace at bounding box center [280, 166] width 560 height 332
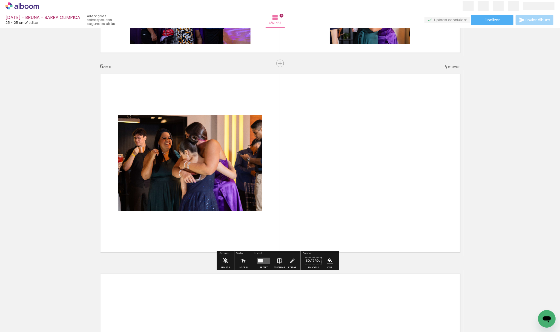
scroll to position [973, 0]
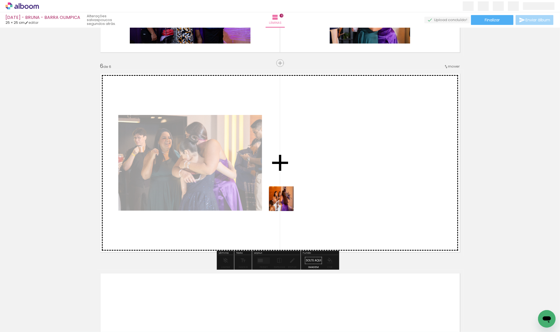
drag, startPoint x: 53, startPoint y: 312, endPoint x: 316, endPoint y: 182, distance: 293.4
click at [316, 182] on quentale-workspace at bounding box center [280, 166] width 560 height 332
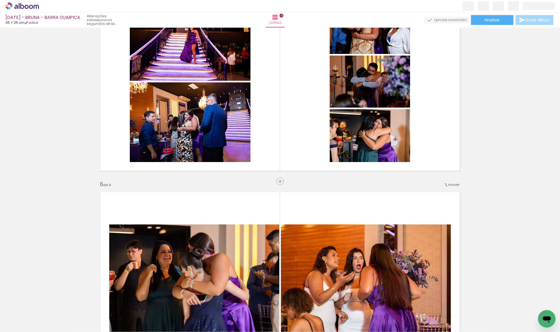
scroll to position [936, 0]
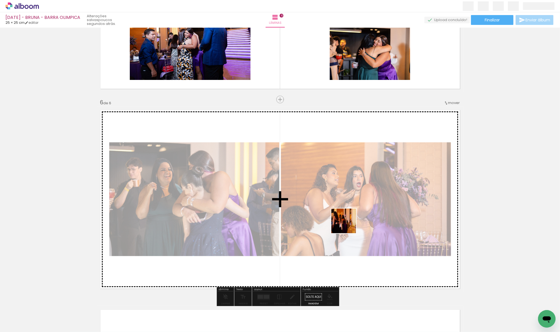
drag, startPoint x: 399, startPoint y: 314, endPoint x: 349, endPoint y: 270, distance: 66.5
click at [346, 222] on quentale-workspace at bounding box center [280, 166] width 560 height 332
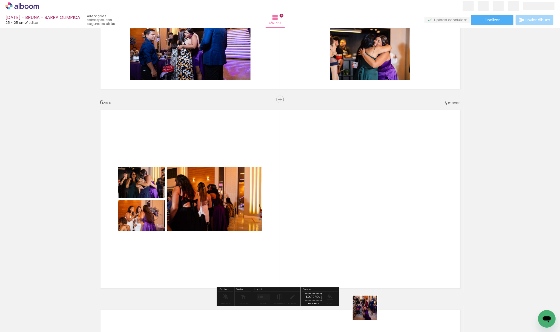
drag, startPoint x: 369, startPoint y: 312, endPoint x: 254, endPoint y: 209, distance: 154.3
click at [273, 184] on quentale-workspace at bounding box center [280, 166] width 560 height 332
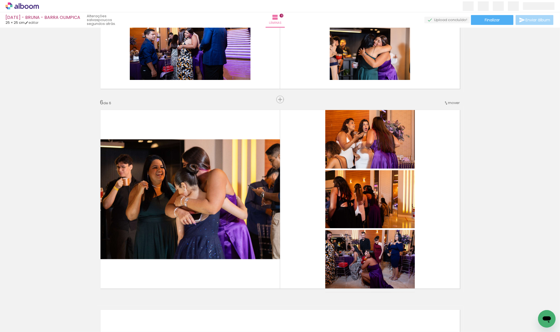
scroll to position [0, 180]
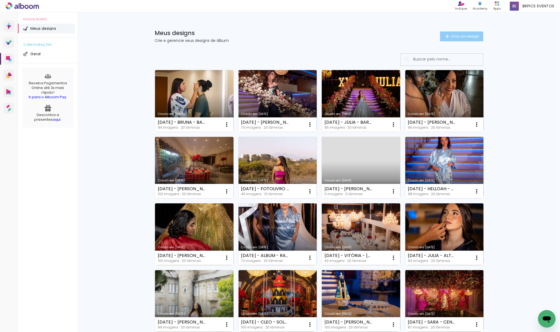
click at [463, 33] on paper-button "Criar um design" at bounding box center [461, 36] width 43 height 10
